Goal: Task Accomplishment & Management: Complete application form

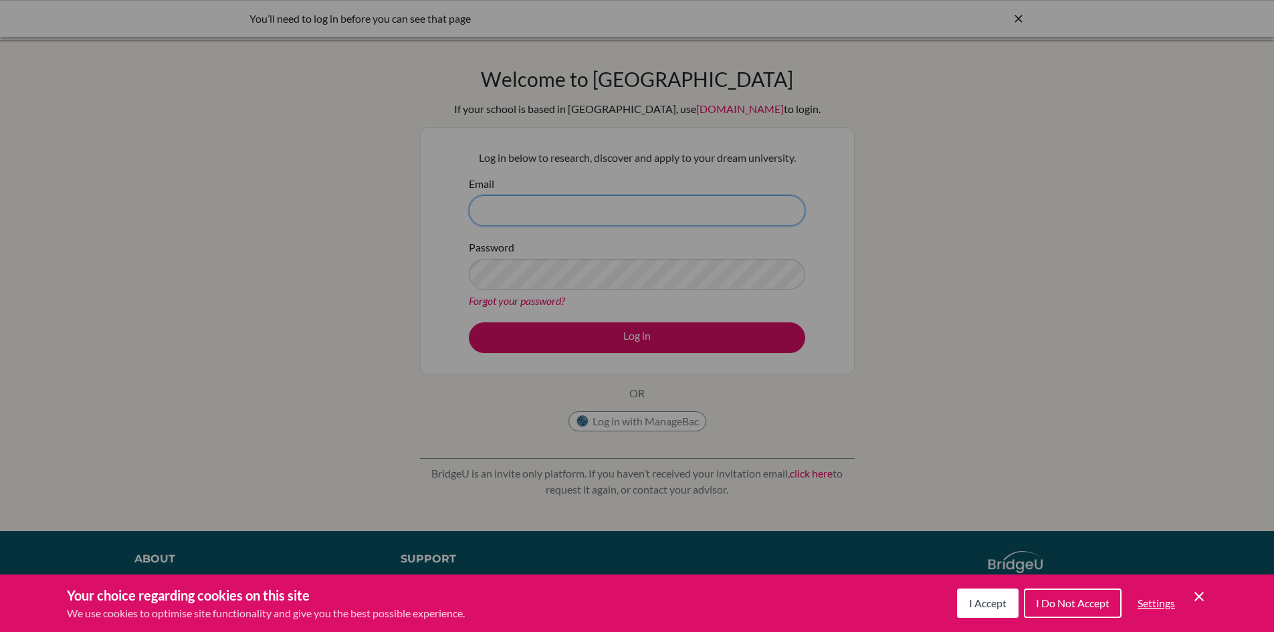
type input "[EMAIL_ADDRESS][DOMAIN_NAME]"
click at [546, 334] on div "Cookie Preferences" at bounding box center [637, 316] width 1274 height 632
click at [1003, 611] on button "I Accept" at bounding box center [988, 602] width 62 height 29
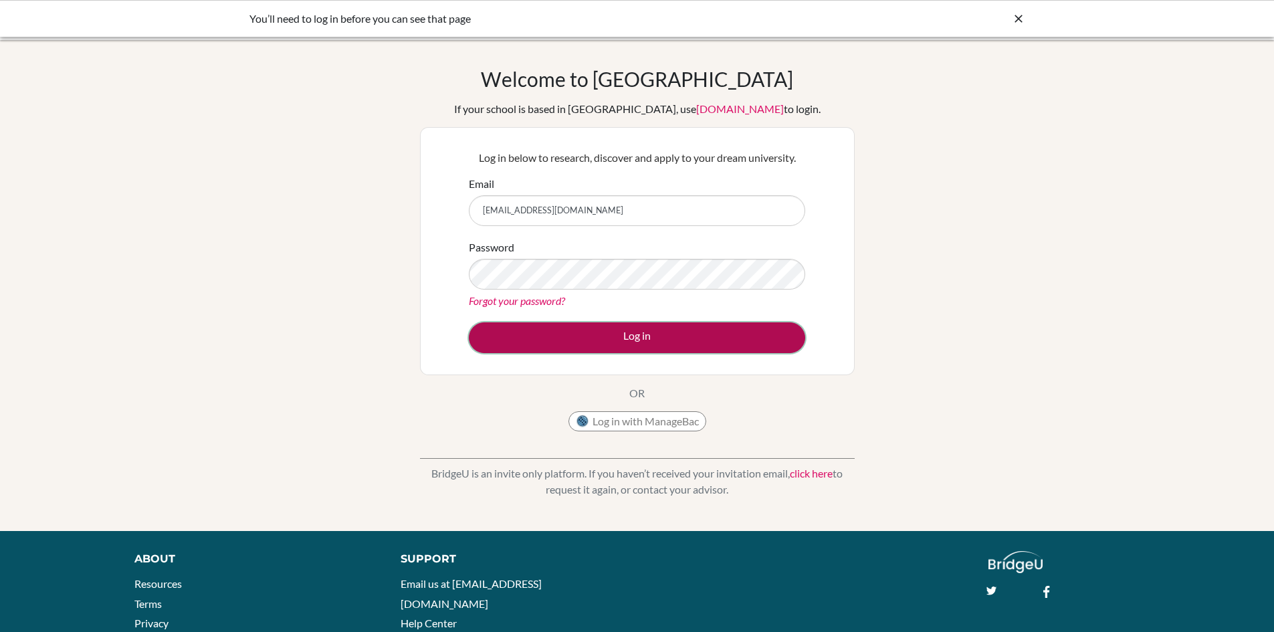
click at [642, 334] on button "Log in" at bounding box center [637, 337] width 336 height 31
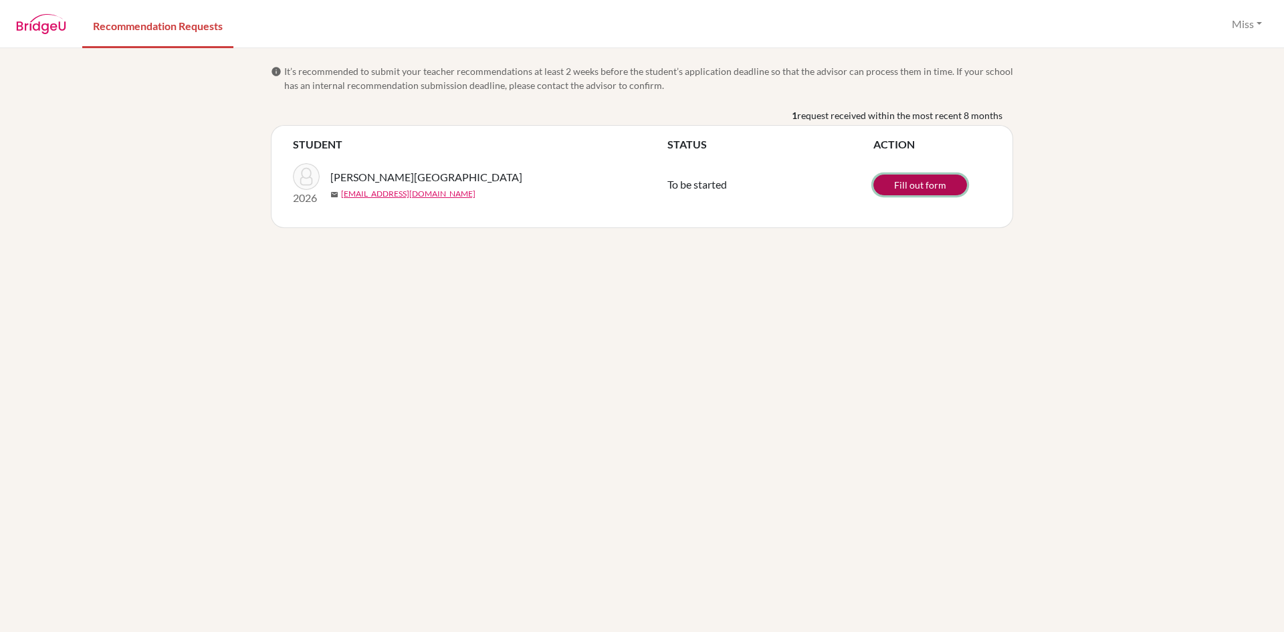
click at [894, 183] on link "Fill out form" at bounding box center [920, 184] width 94 height 21
